Goal: Use online tool/utility

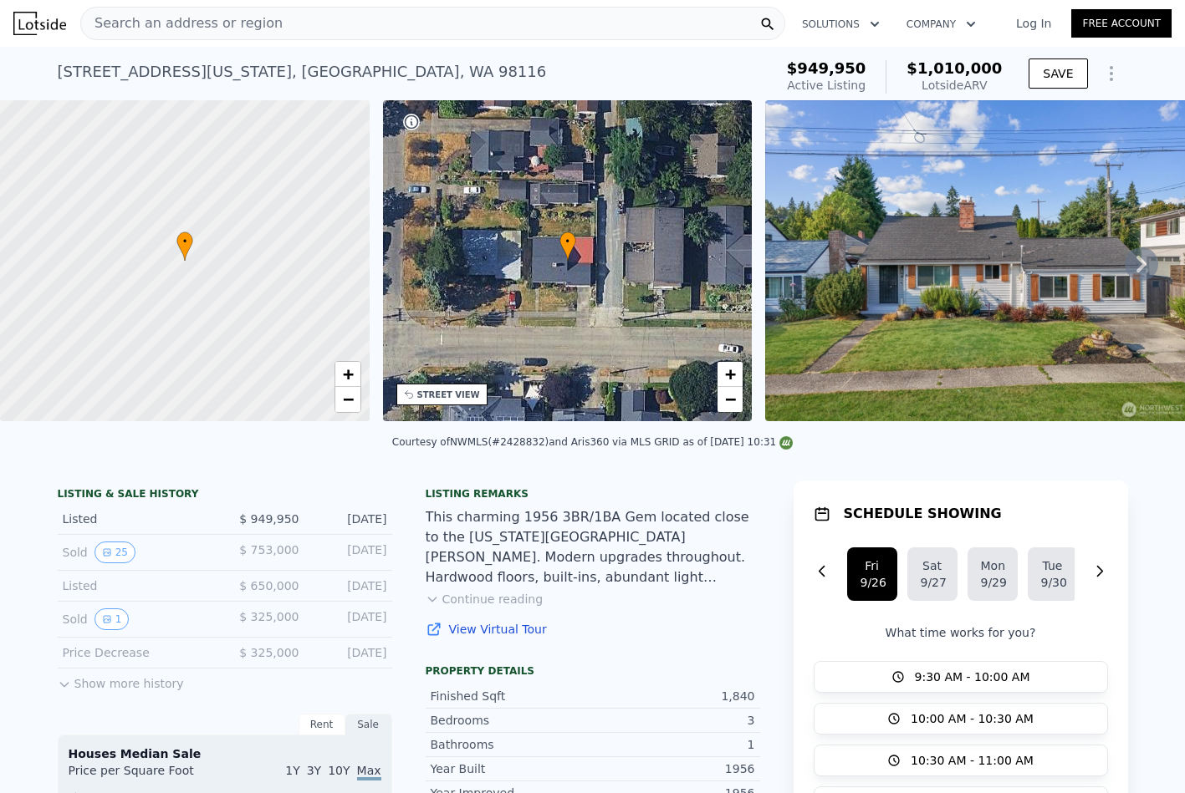
click at [1104, 80] on icon "Show Options" at bounding box center [1111, 74] width 20 height 20
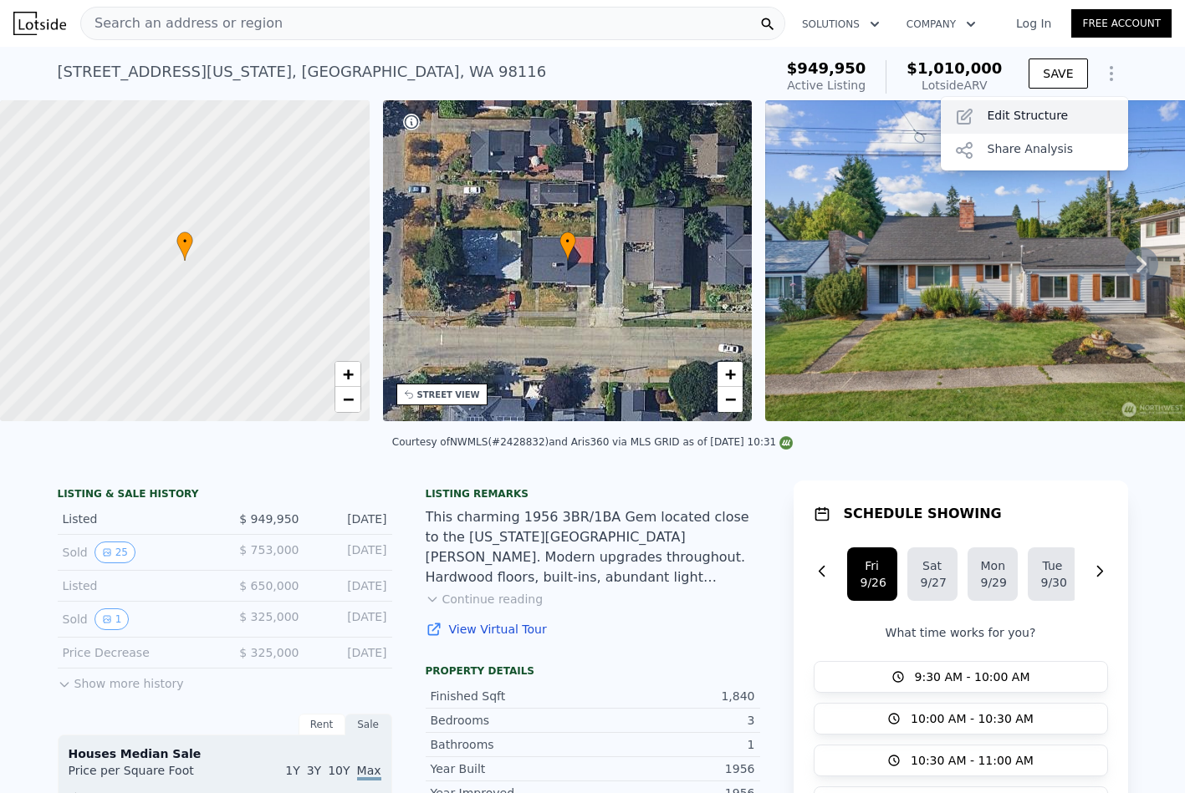
click at [1089, 110] on div "Edit Structure" at bounding box center [1034, 116] width 187 height 33
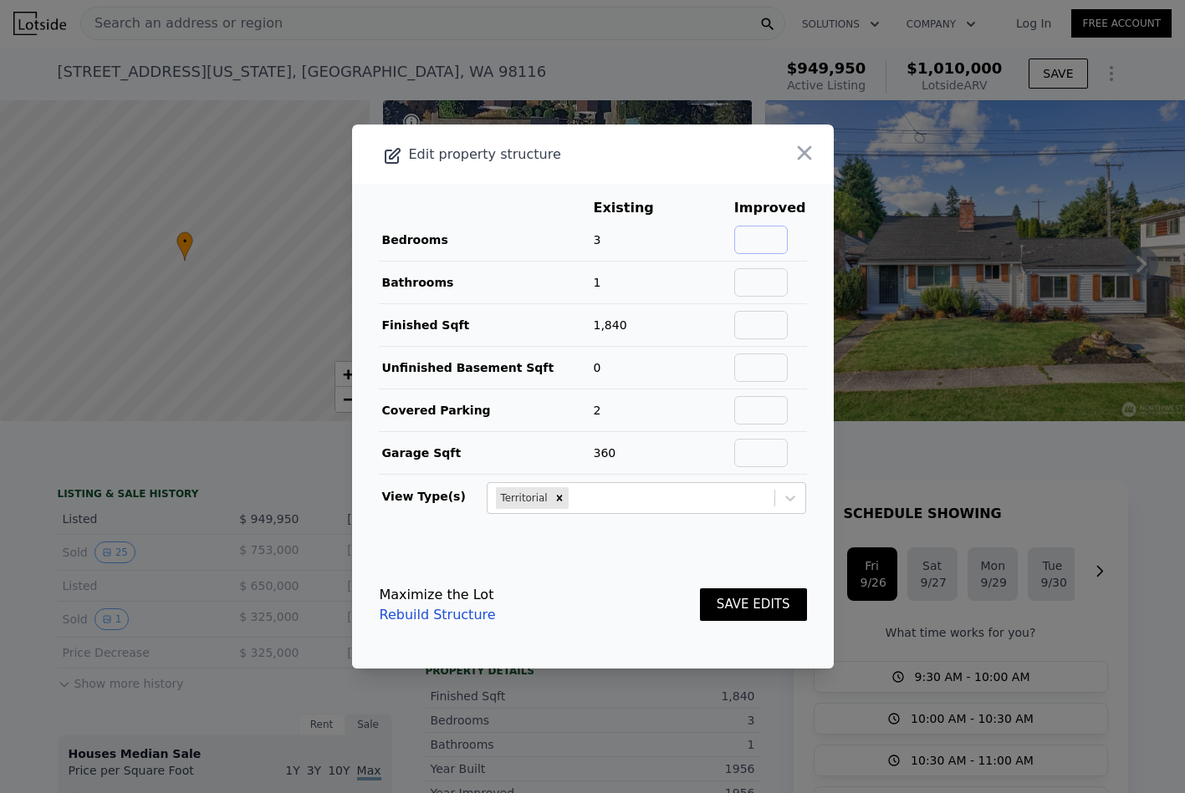
click at [773, 235] on input "text" at bounding box center [761, 240] width 54 height 28
type input "3"
type input "2"
click at [700, 589] on button "SAVE EDITS" at bounding box center [753, 605] width 107 height 33
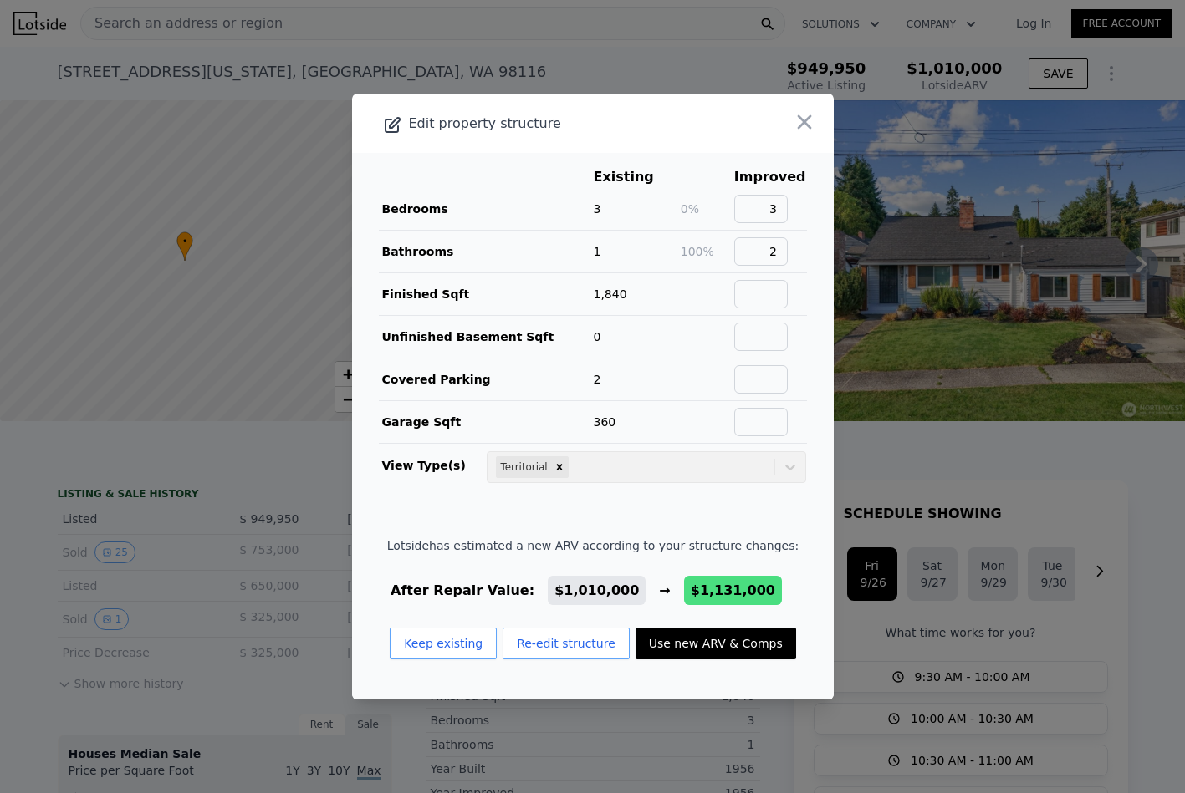
click at [732, 640] on button "Use new ARV & Comps" at bounding box center [715, 644] width 161 height 32
type input "2520"
type input "8700"
checkbox input "false"
checkbox input "true"
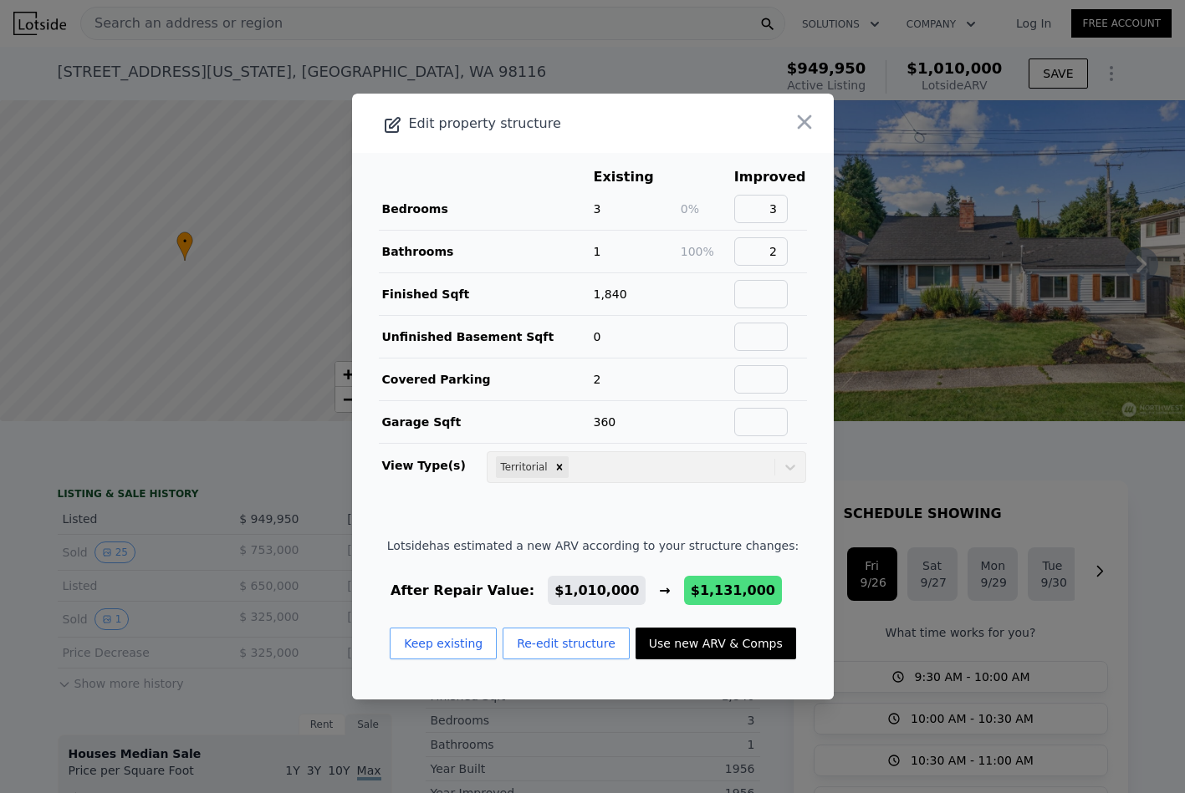
type input "$ 1,131,000"
type input "$ 27,910"
